Goal: Information Seeking & Learning: Learn about a topic

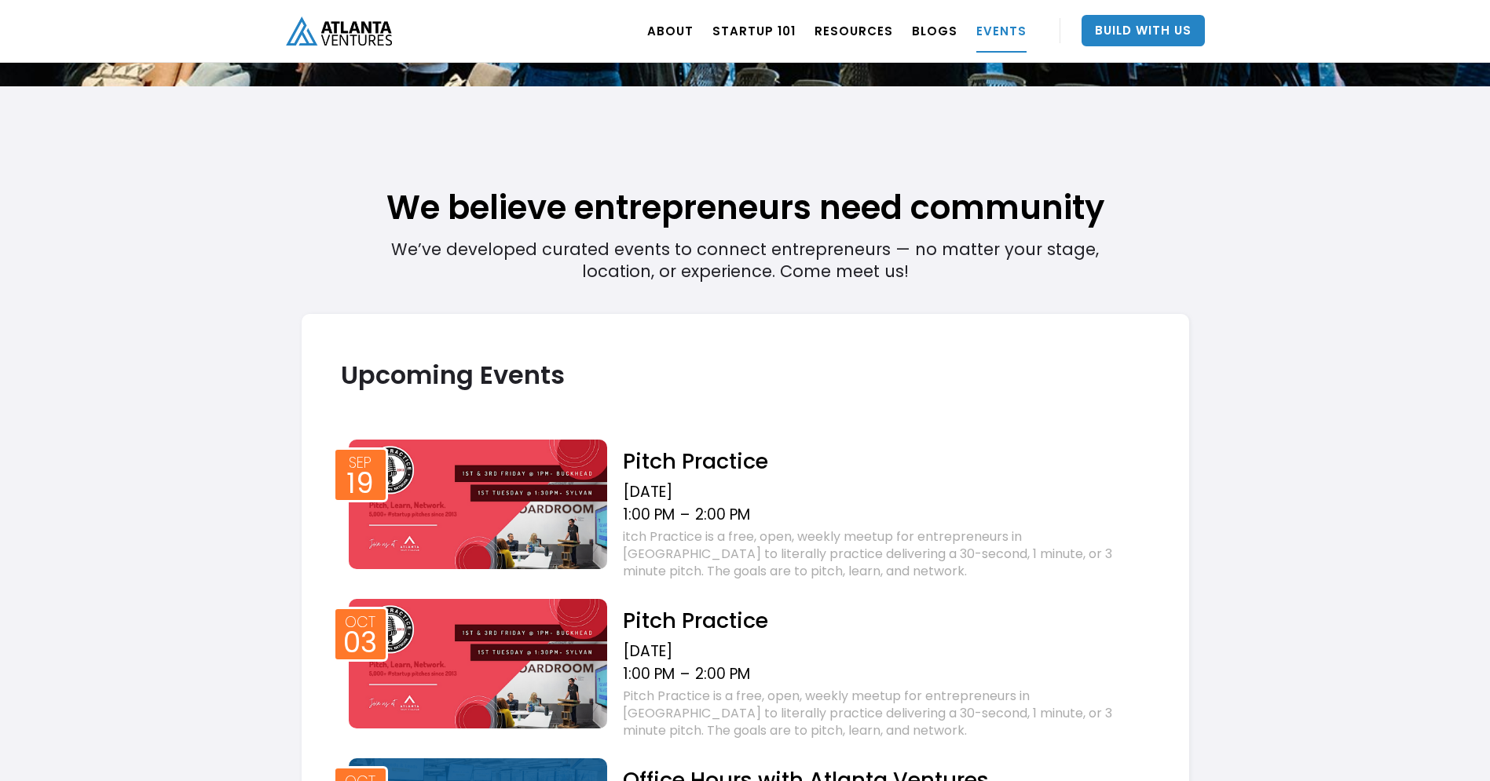
scroll to position [400, 0]
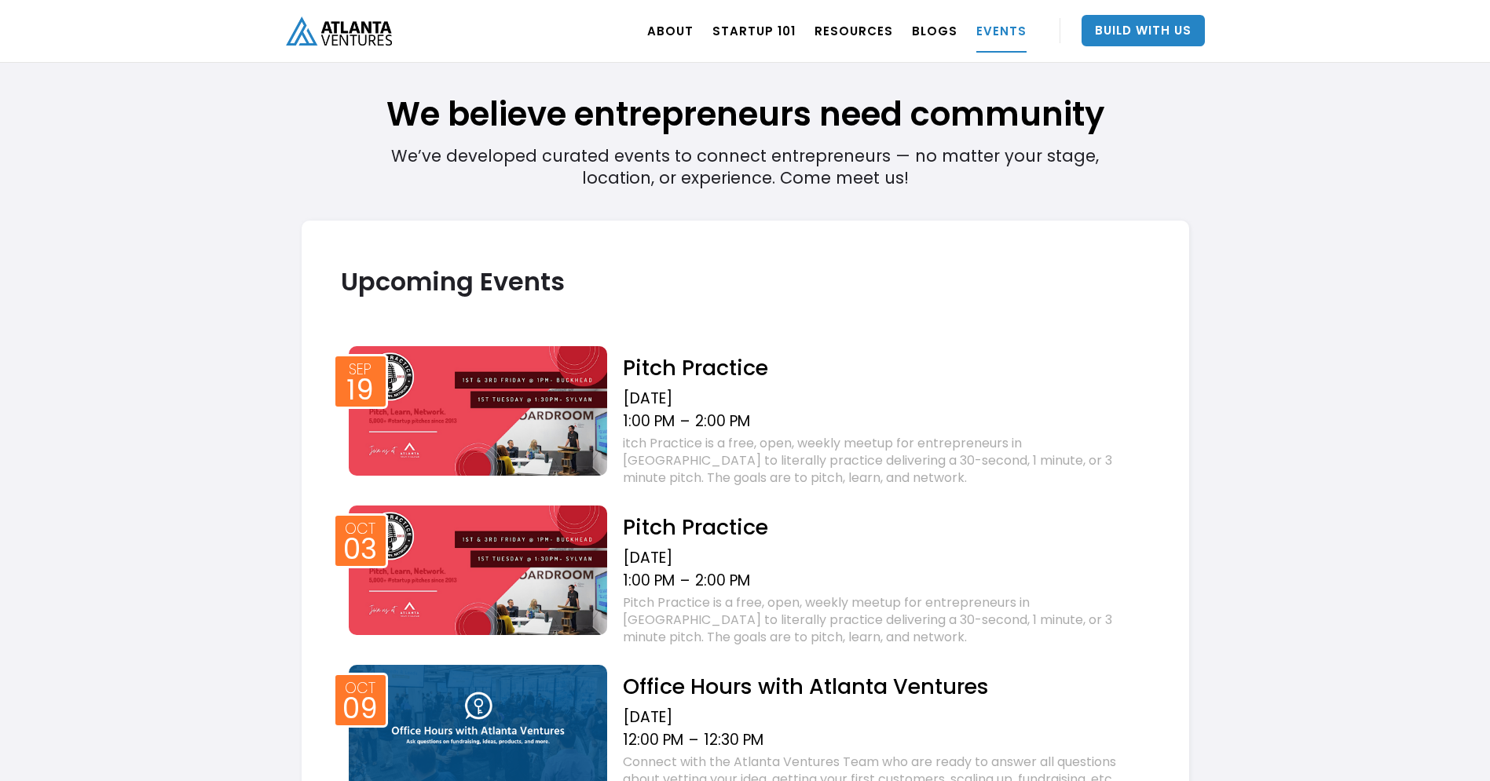
click at [523, 413] on img at bounding box center [478, 411] width 259 height 130
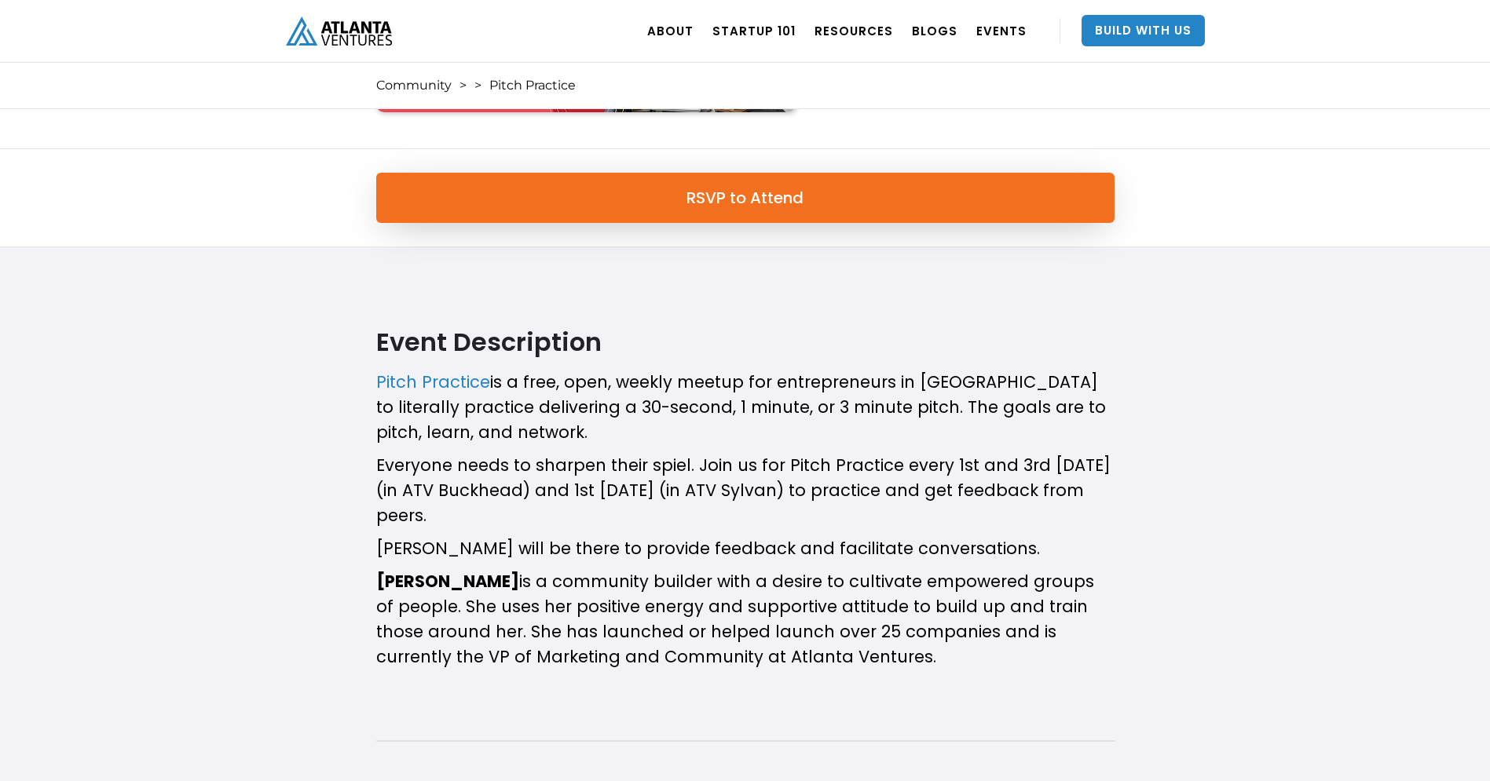
scroll to position [47, 0]
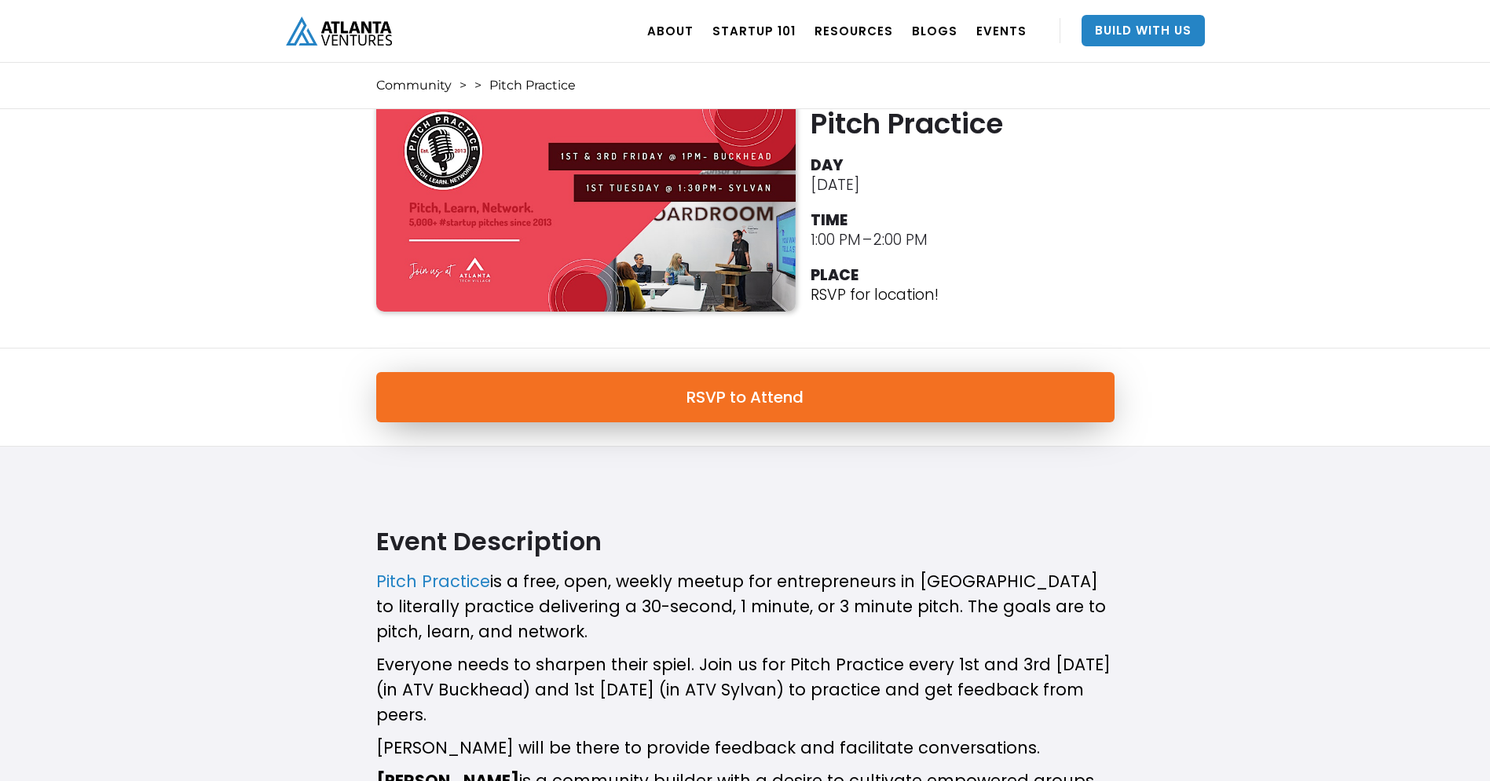
click at [777, 406] on link "RSVP to Attend" at bounding box center [745, 397] width 738 height 50
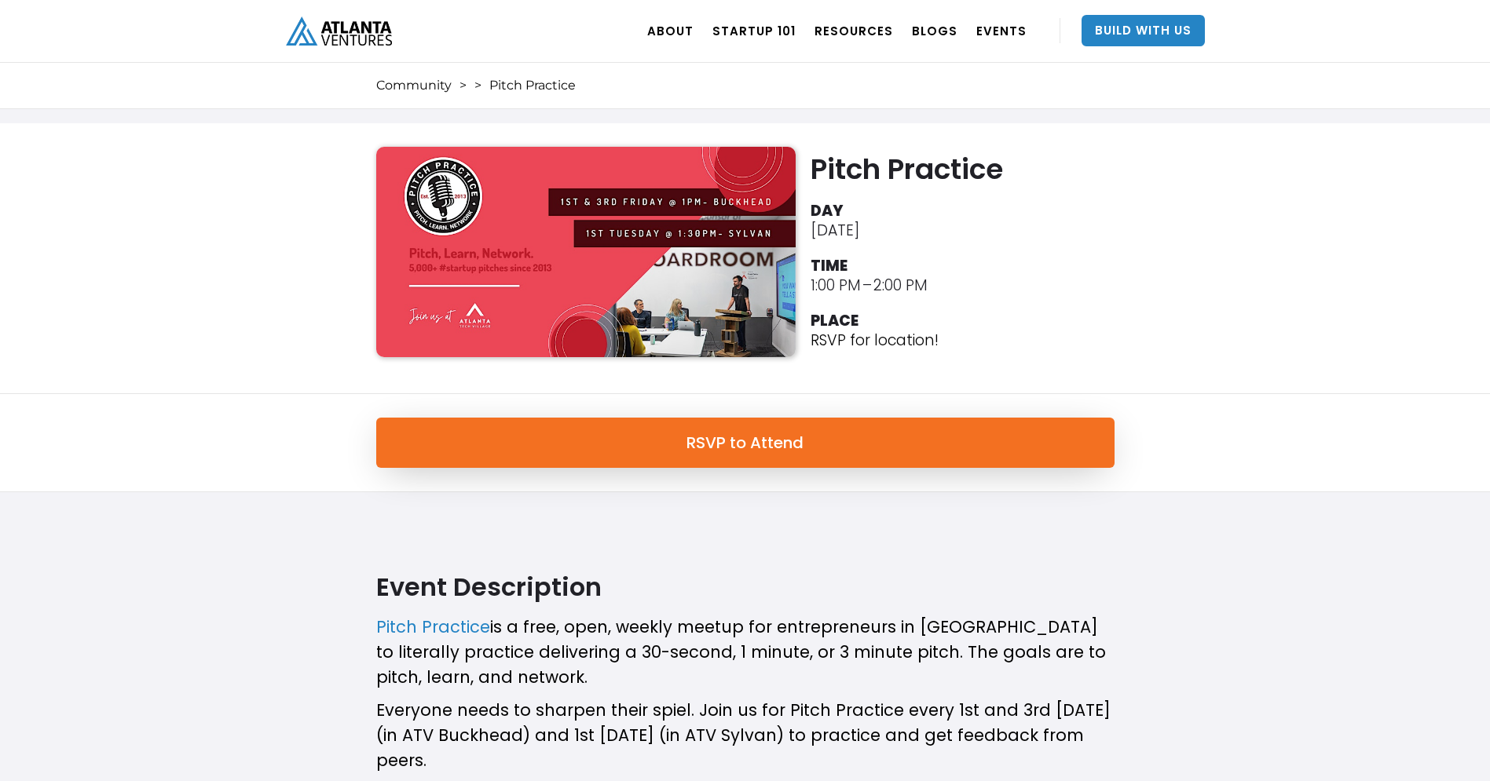
scroll to position [0, 0]
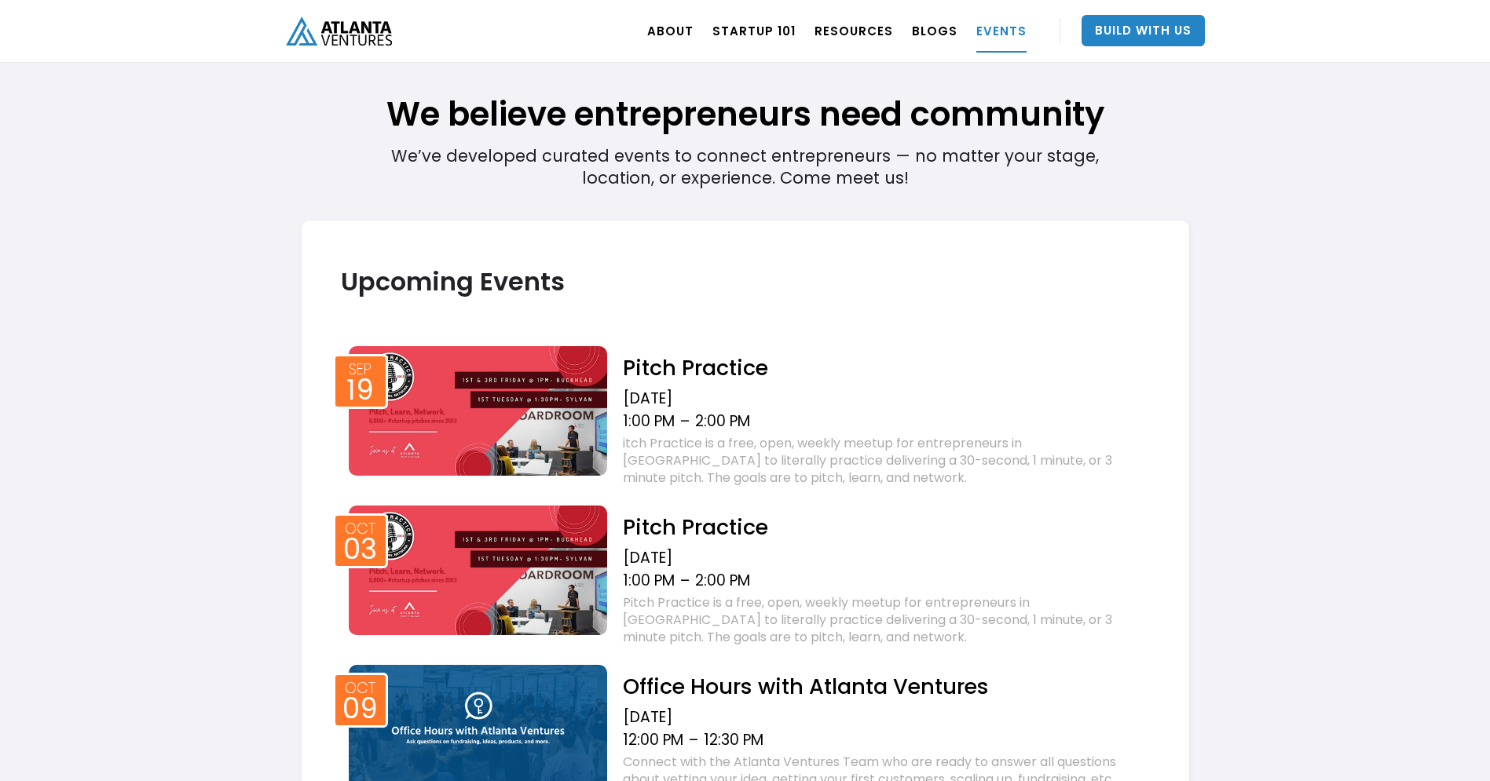
scroll to position [531, 0]
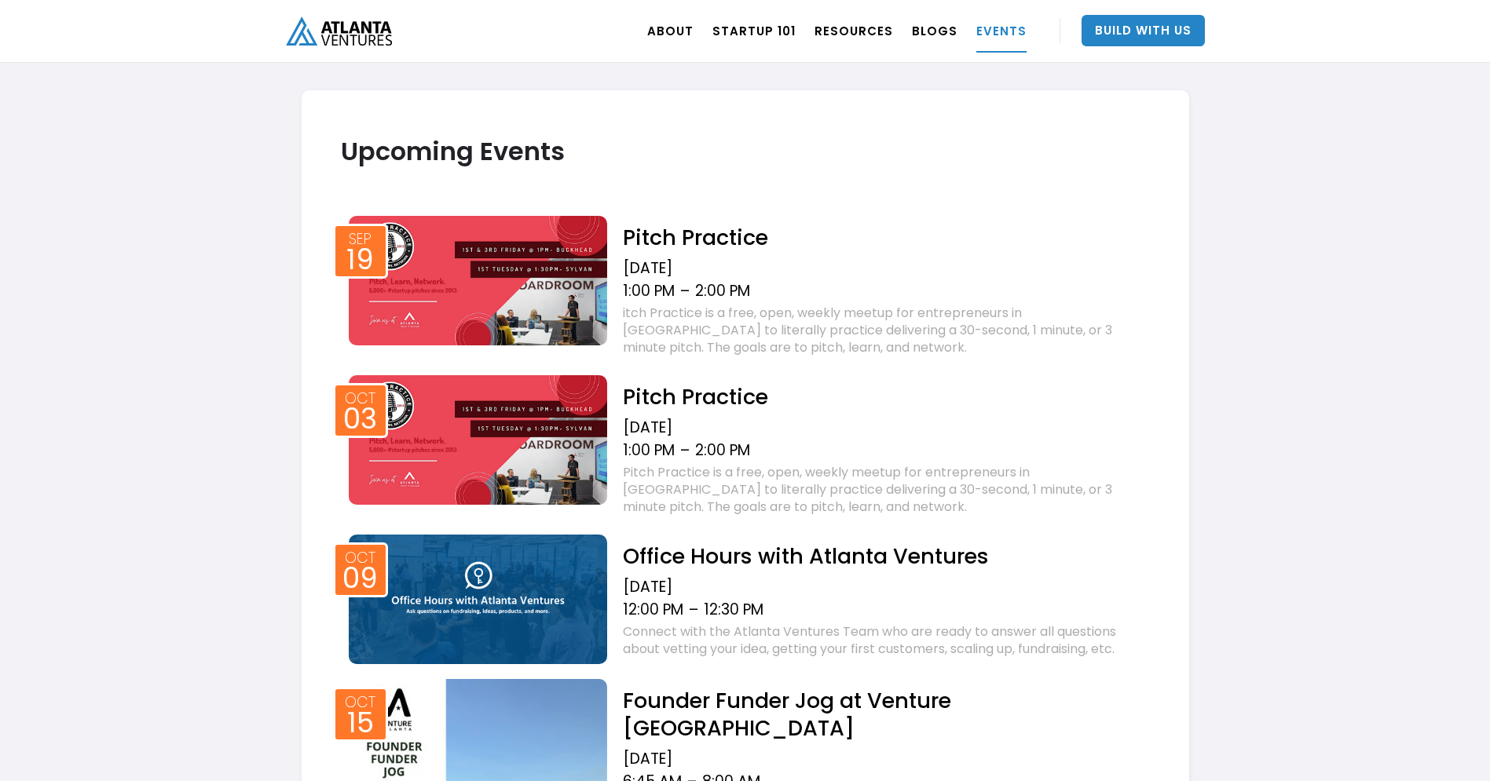
click at [521, 588] on img at bounding box center [478, 600] width 259 height 130
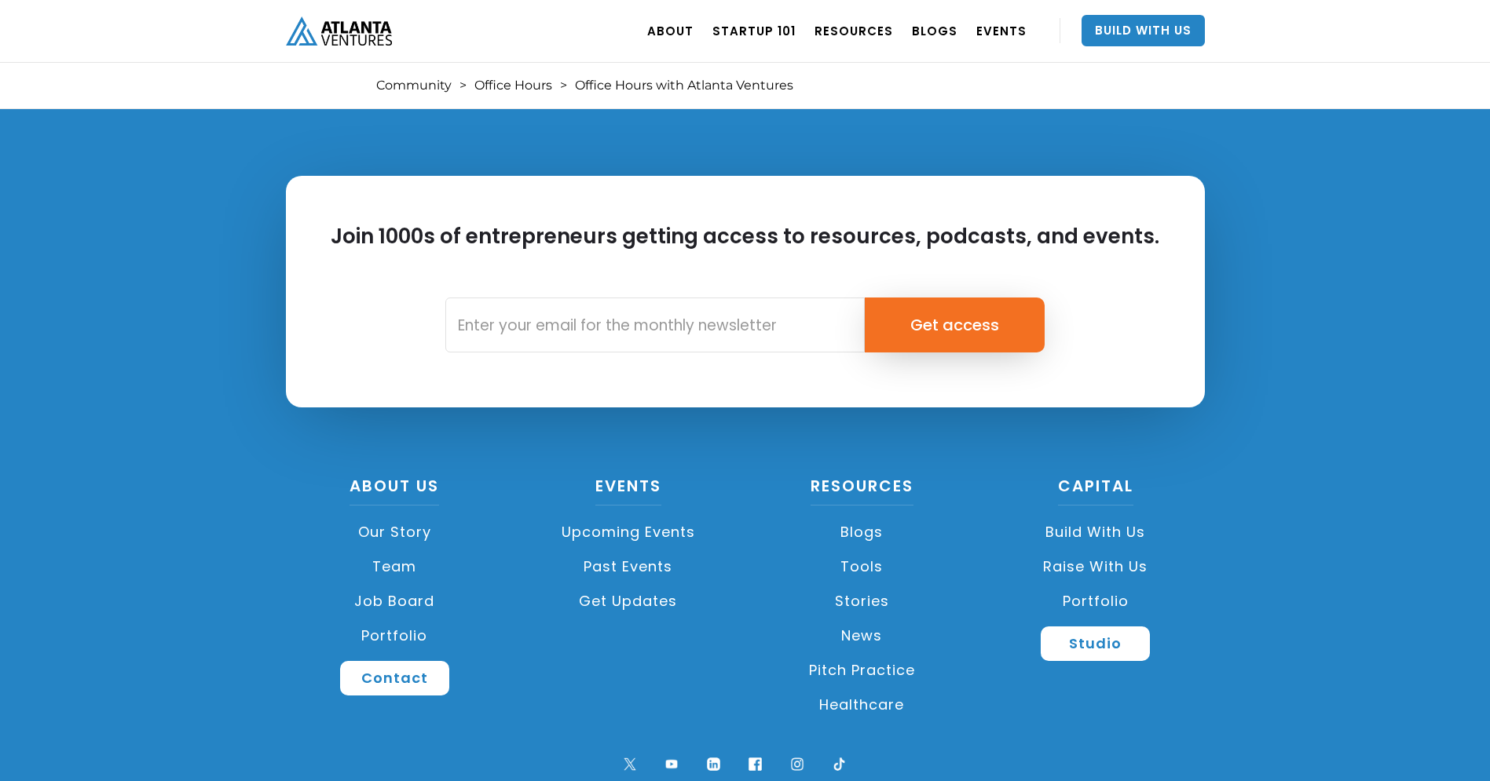
scroll to position [3570, 0]
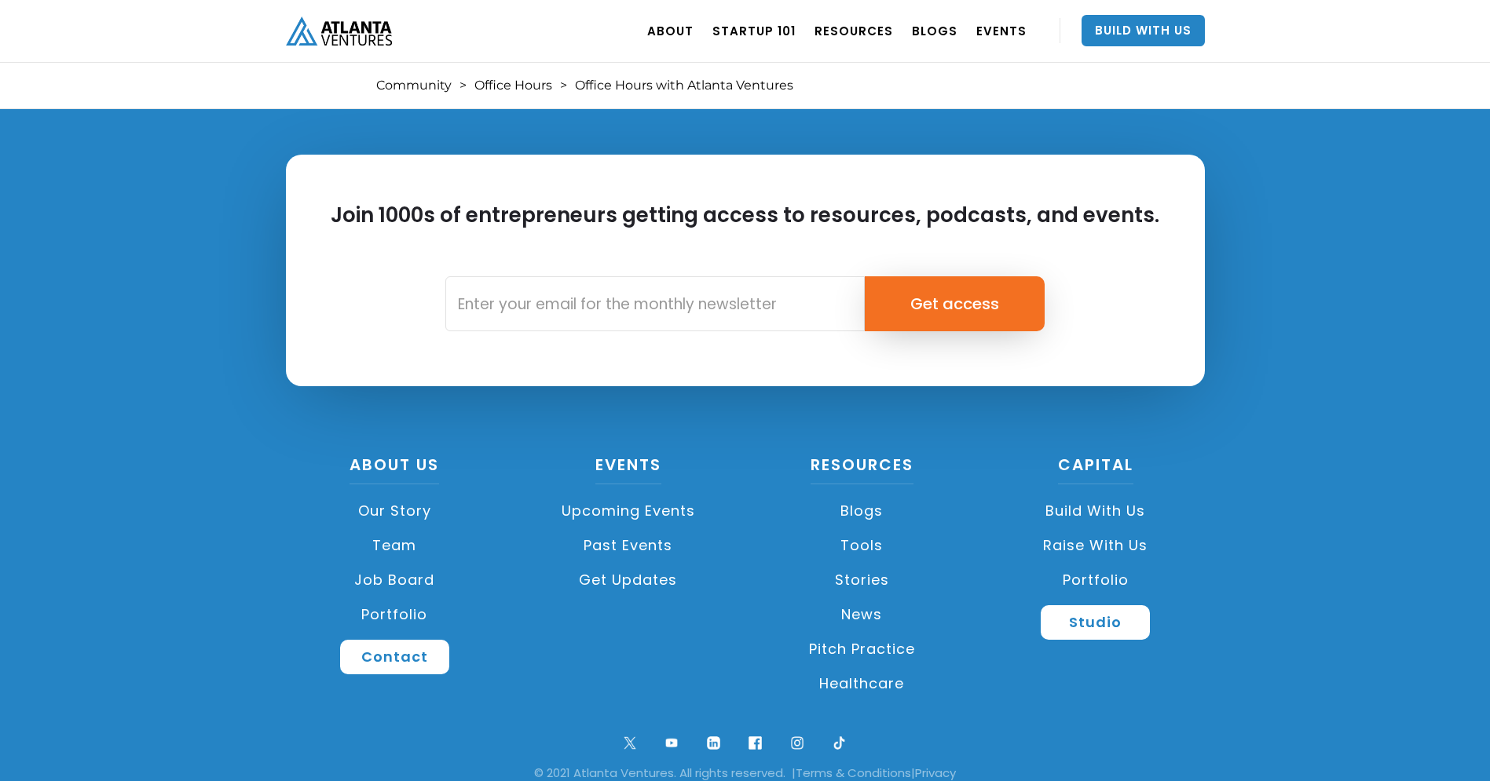
click at [636, 494] on link "Upcoming Events" at bounding box center [628, 511] width 218 height 35
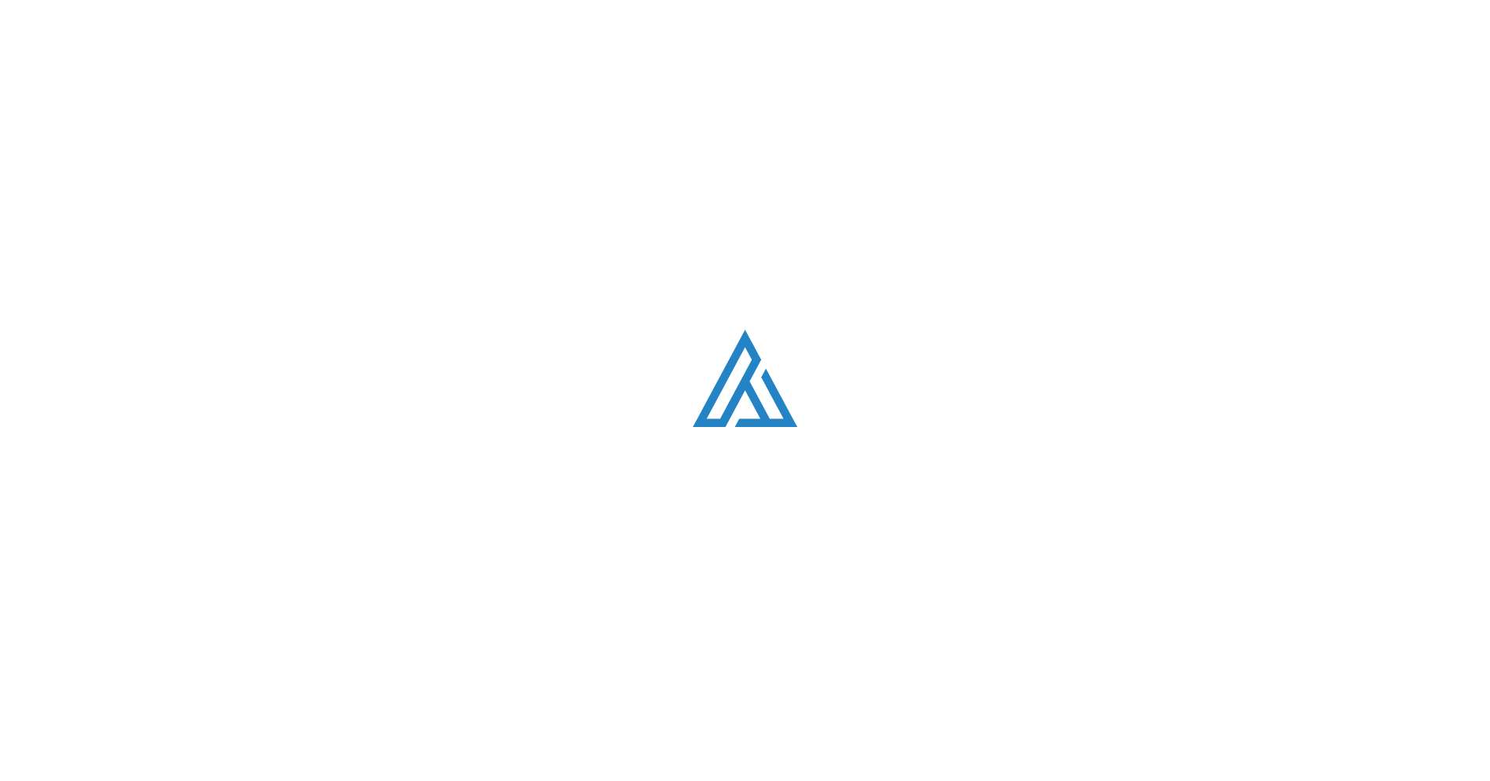
scroll to position [342, 0]
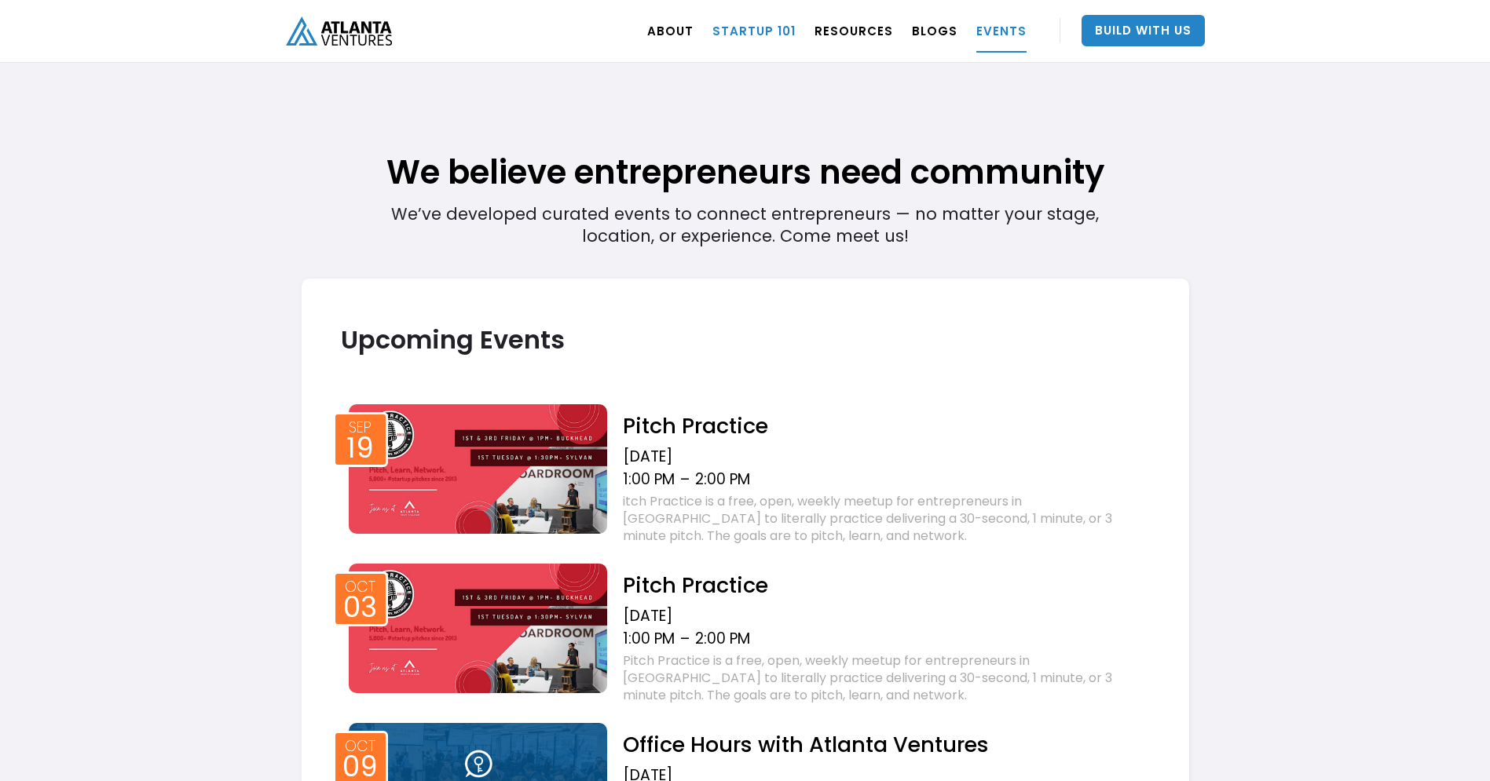
click at [765, 35] on link "Startup 101" at bounding box center [753, 31] width 83 height 44
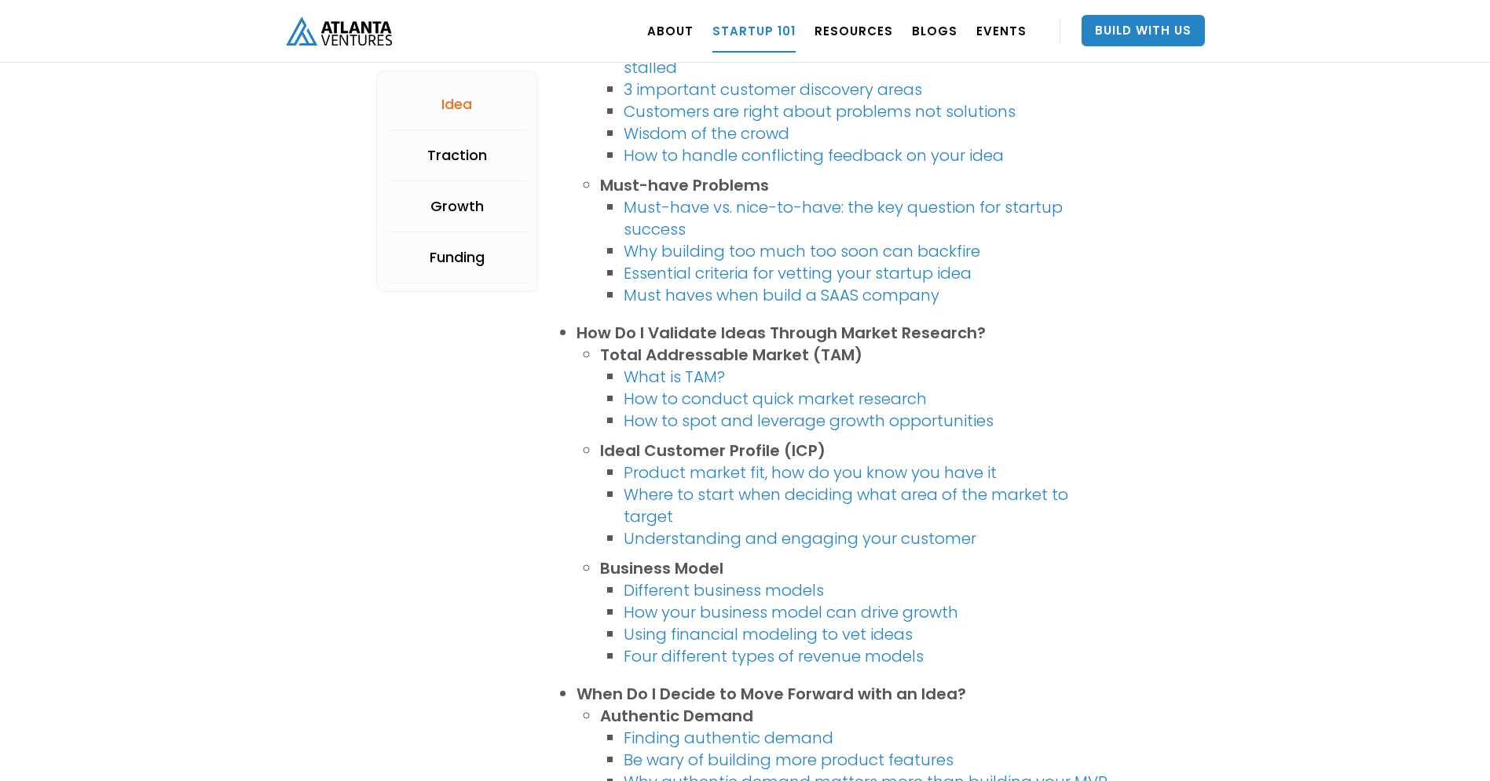
scroll to position [776, 0]
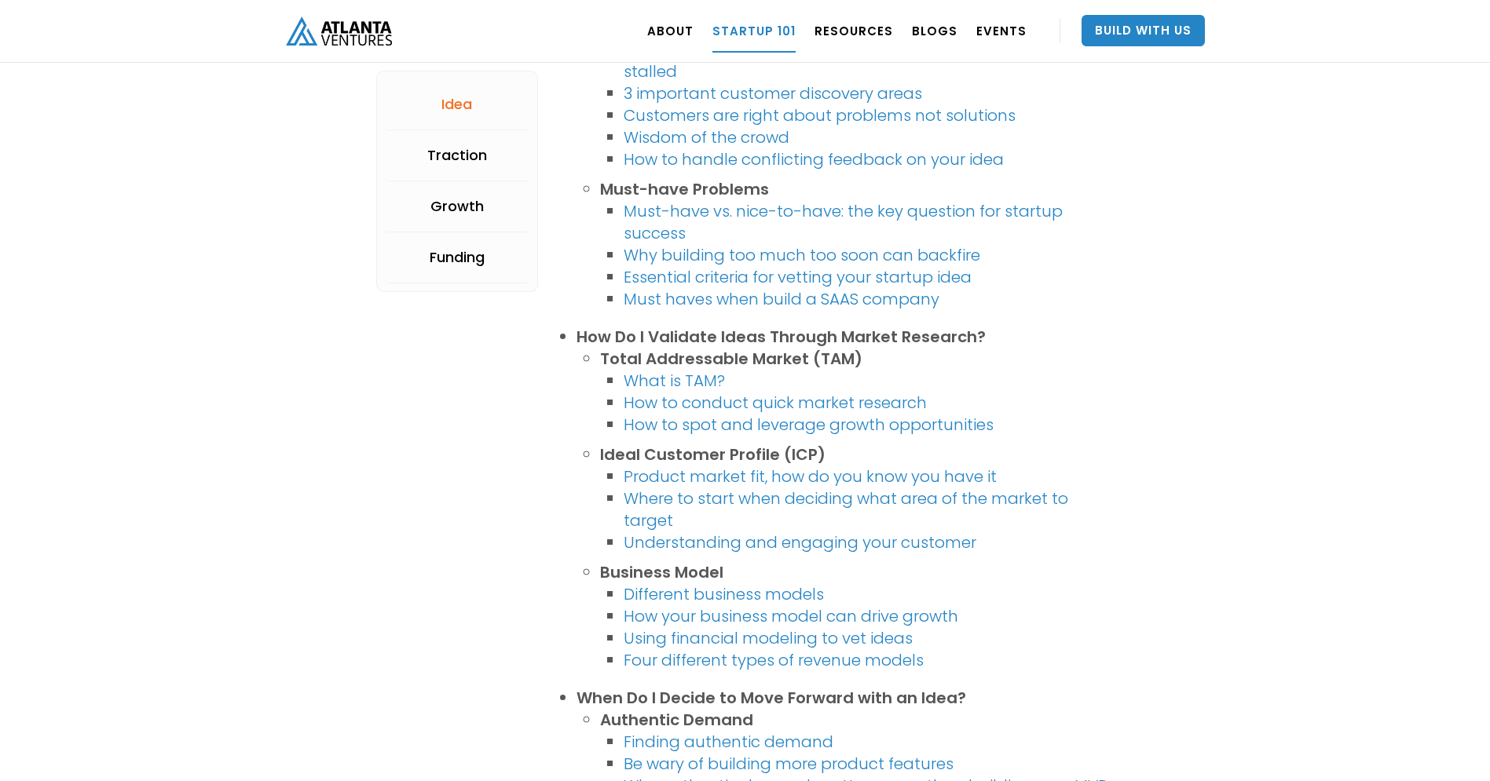
click at [676, 382] on link "What is TAM?" at bounding box center [673, 381] width 101 height 22
